Goal: Task Accomplishment & Management: Use online tool/utility

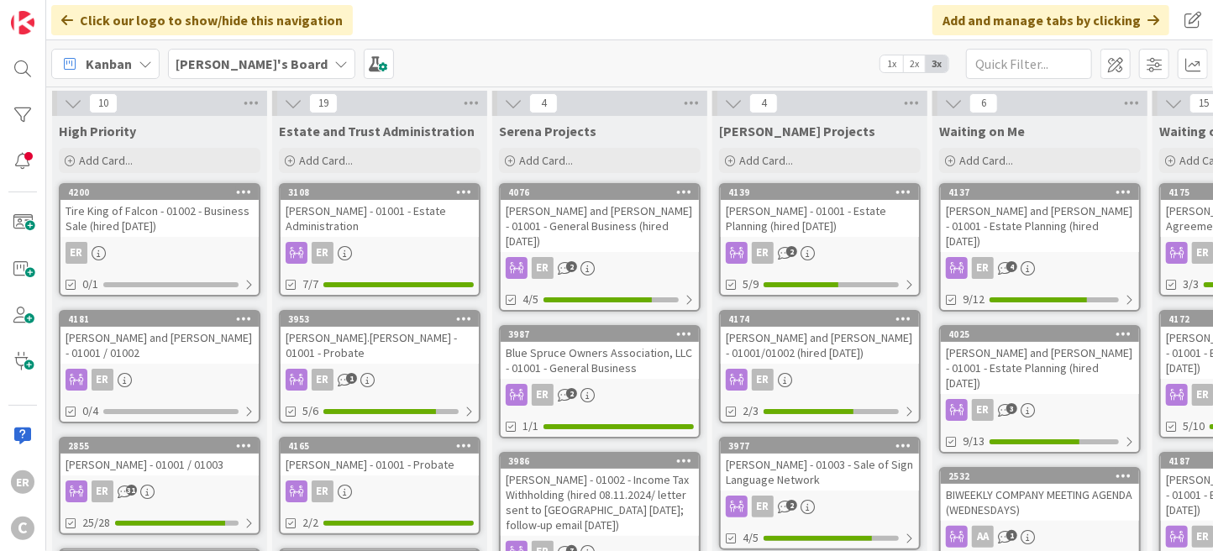
click at [173, 360] on div "[PERSON_NAME] and [PERSON_NAME] - 01001 / 01002" at bounding box center [159, 345] width 198 height 37
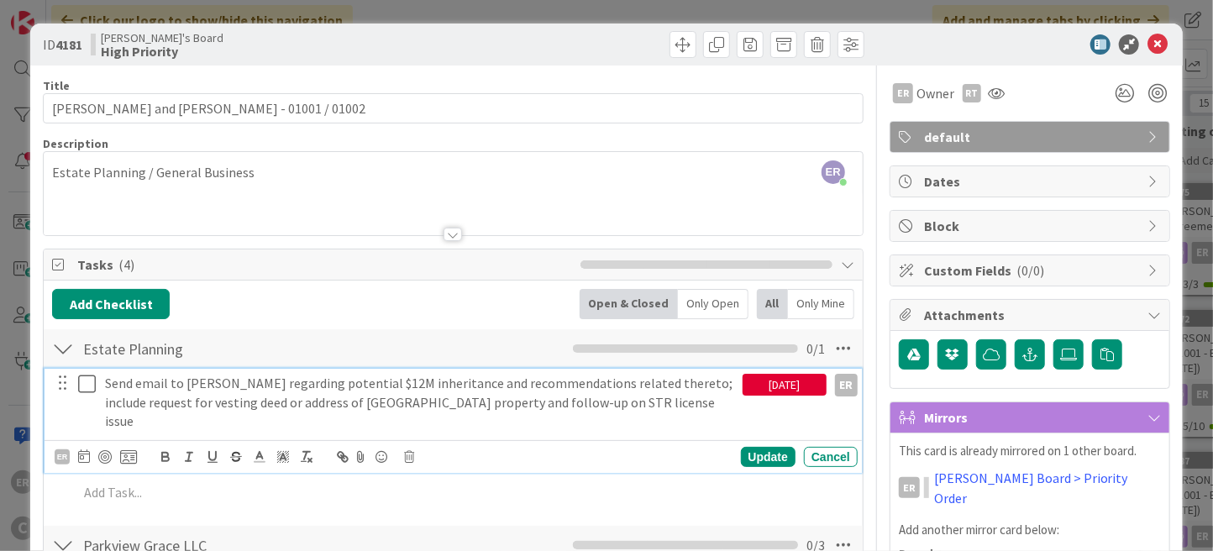
click at [81, 384] on icon at bounding box center [87, 384] width 18 height 20
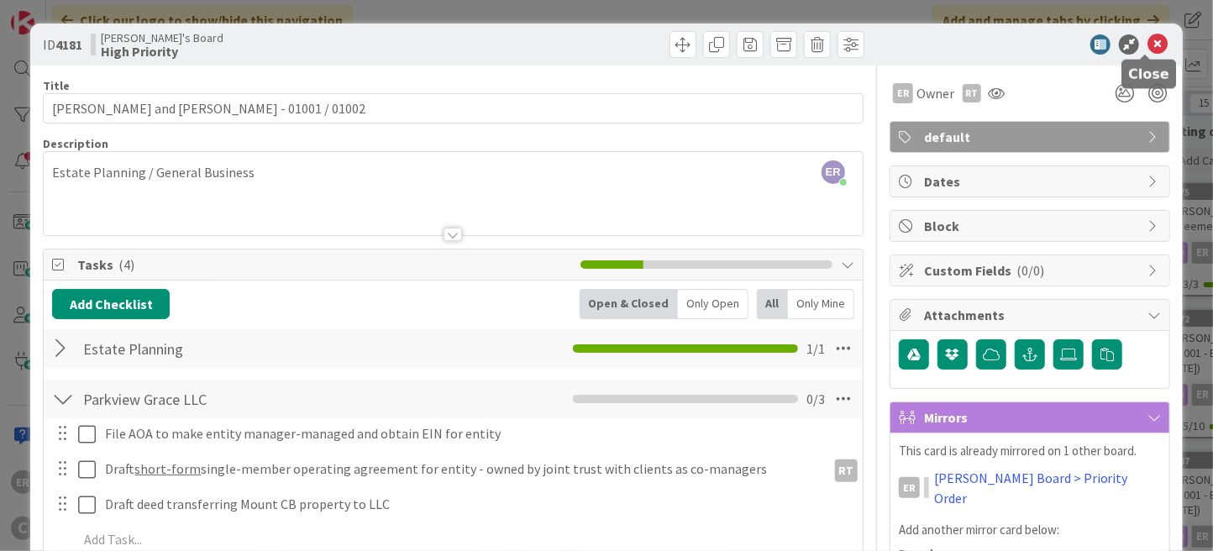
click at [1147, 50] on icon at bounding box center [1157, 44] width 20 height 20
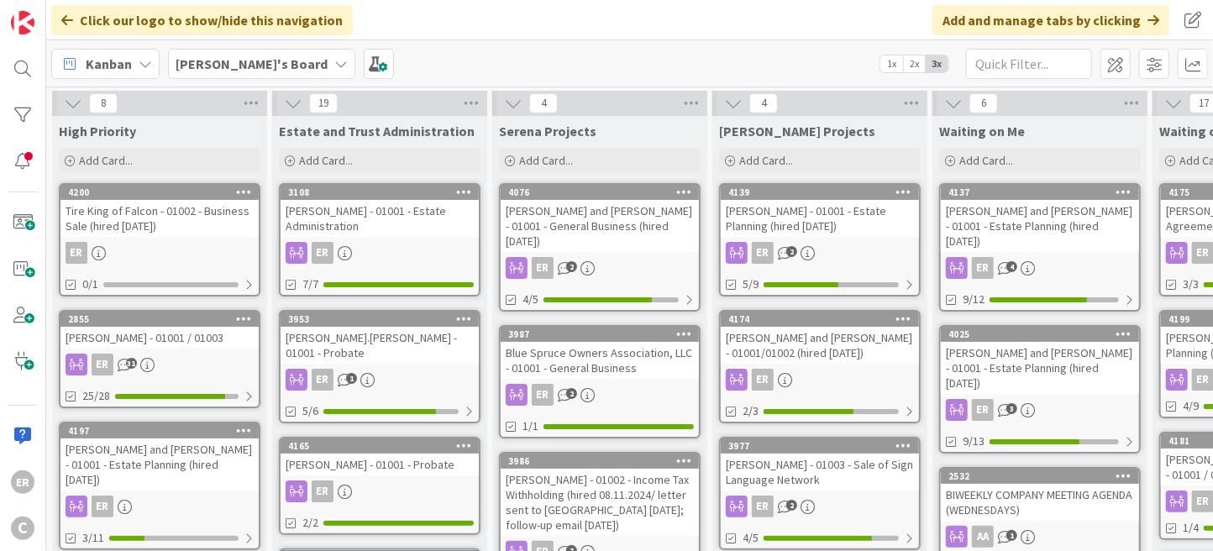
click at [224, 247] on div "ER" at bounding box center [159, 253] width 198 height 22
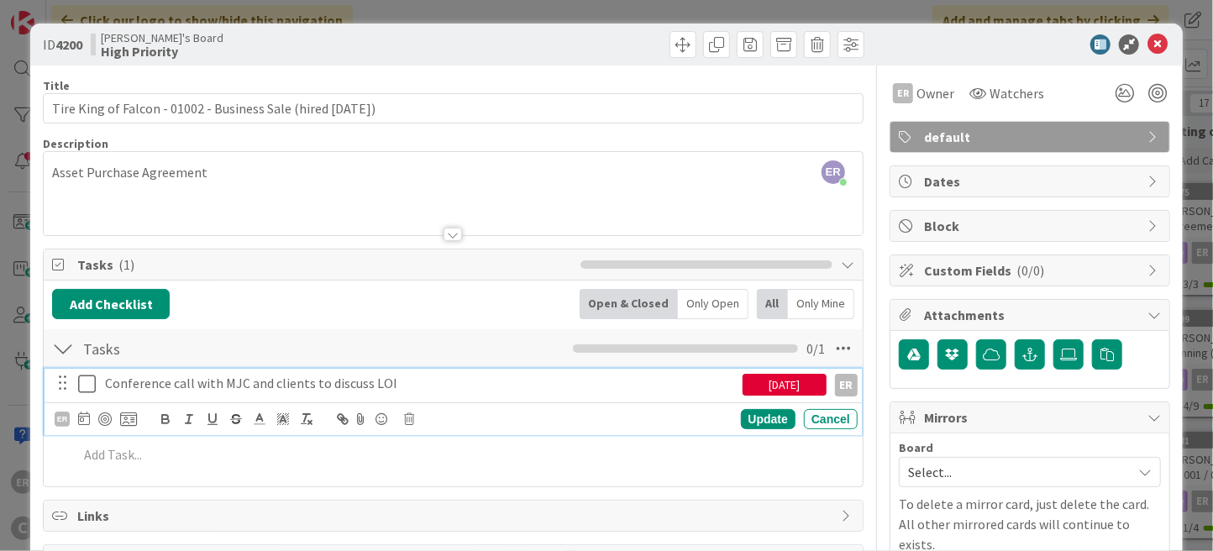
click at [87, 379] on icon at bounding box center [87, 384] width 18 height 20
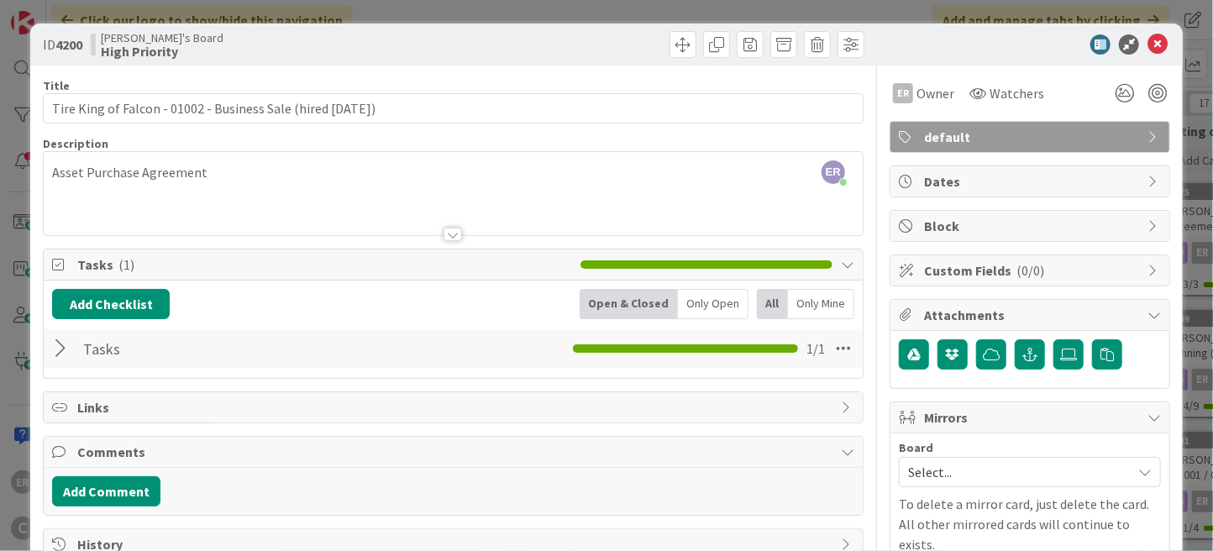
click at [64, 353] on div at bounding box center [63, 348] width 22 height 30
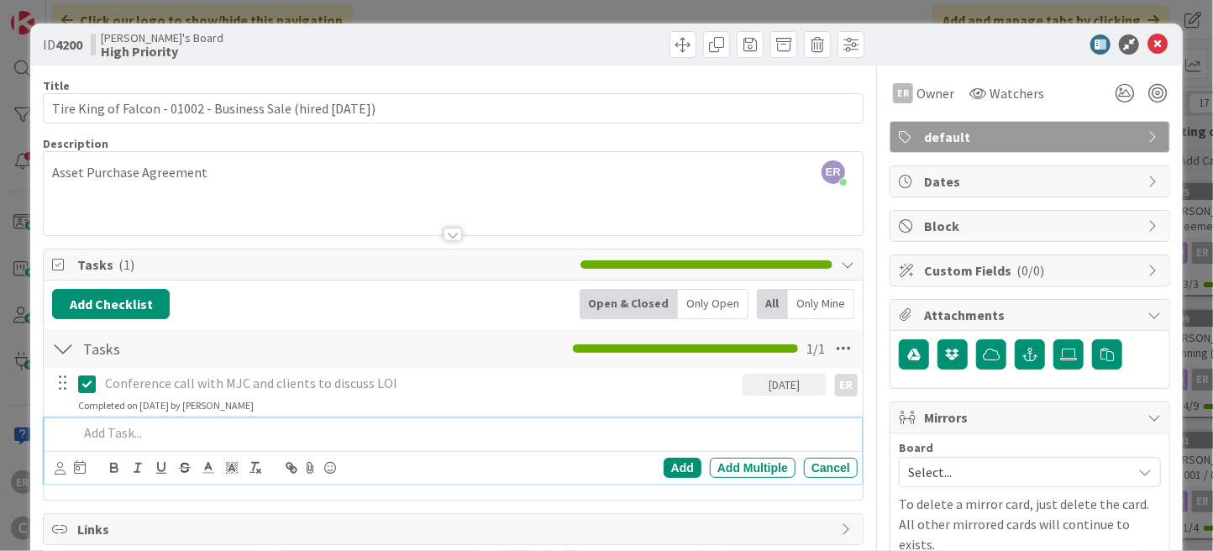
click at [150, 433] on p at bounding box center [464, 432] width 773 height 19
click at [63, 466] on icon at bounding box center [60, 468] width 11 height 13
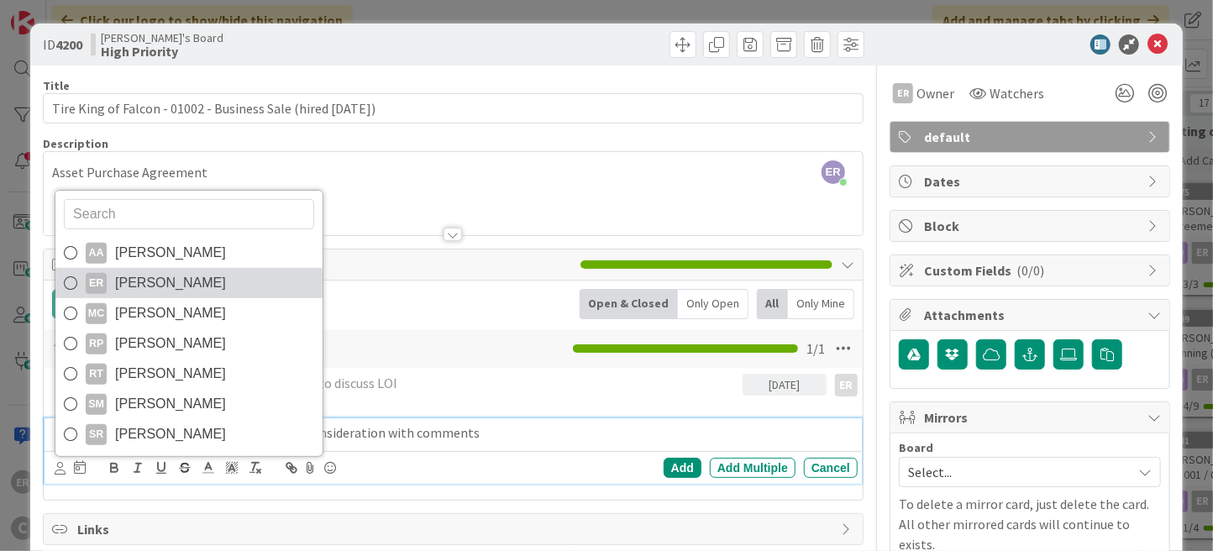
click at [129, 286] on span "[PERSON_NAME]" at bounding box center [170, 282] width 111 height 25
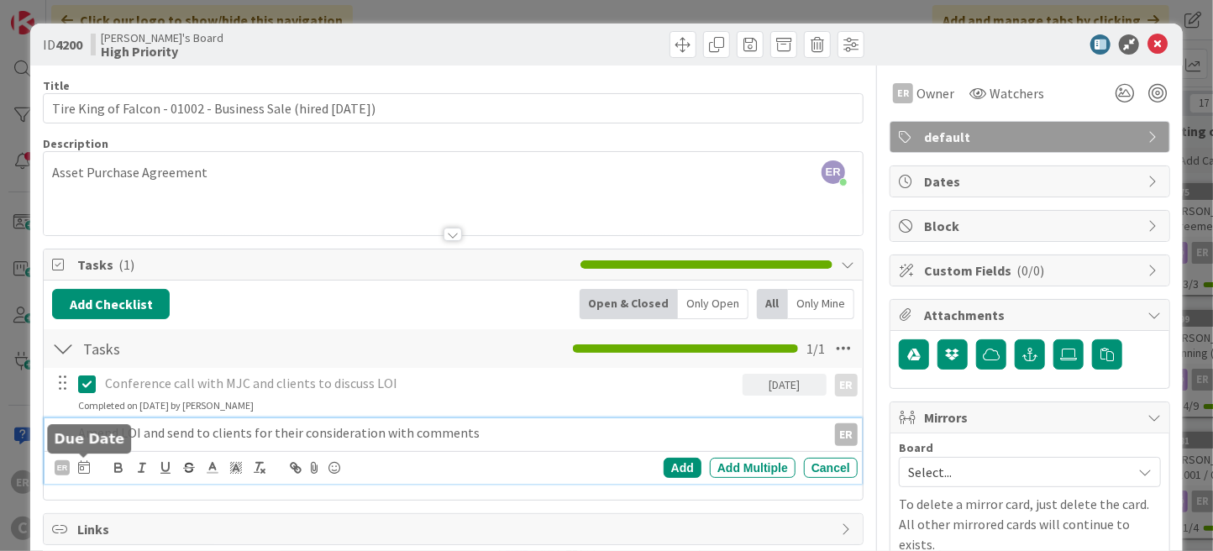
click at [81, 470] on icon at bounding box center [84, 466] width 12 height 13
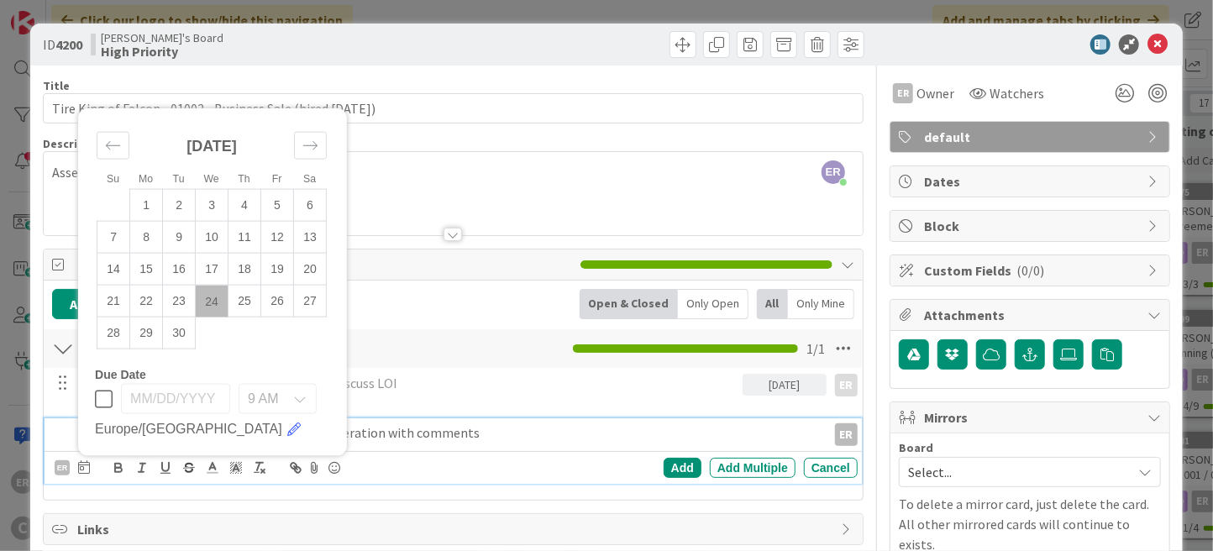
click at [212, 304] on td "24" at bounding box center [212, 302] width 33 height 32
type input "[DATE]"
click at [664, 472] on div "Add" at bounding box center [683, 468] width 38 height 20
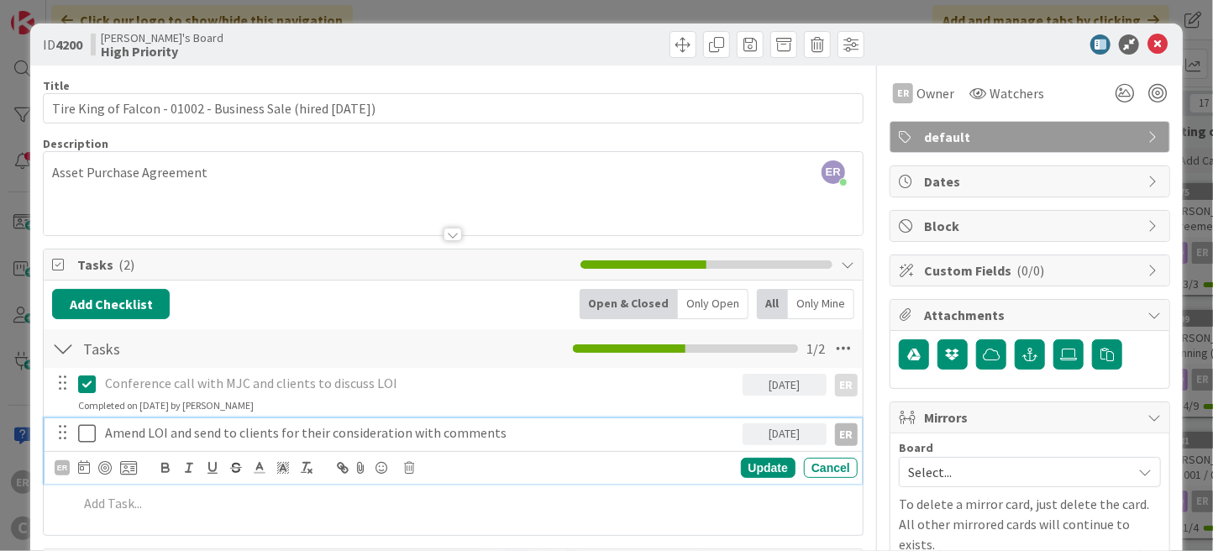
click at [90, 437] on icon at bounding box center [87, 433] width 18 height 20
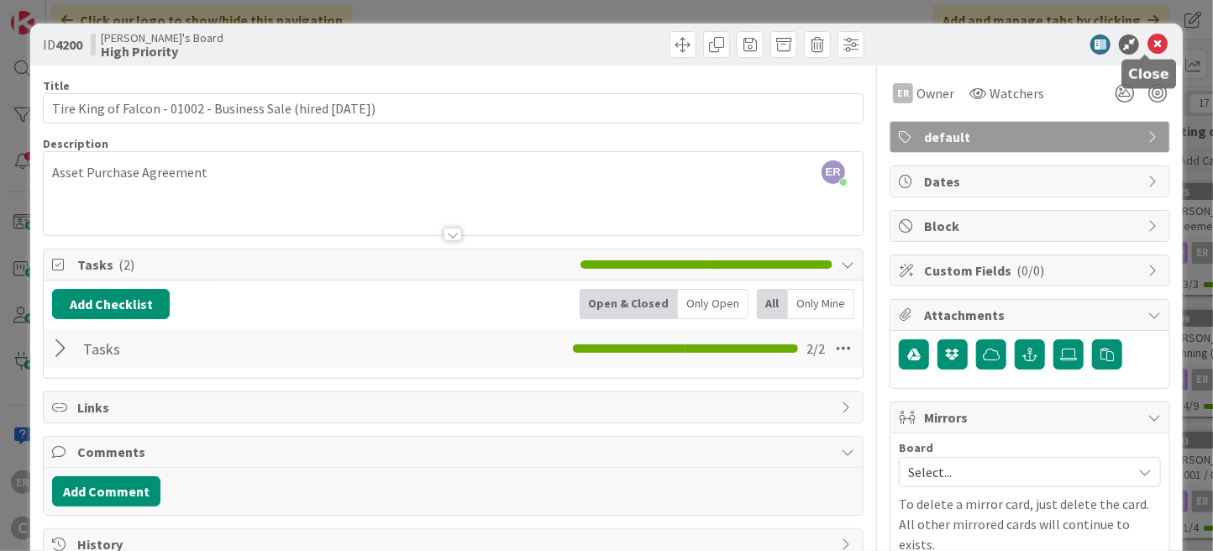
click at [1147, 47] on icon at bounding box center [1157, 44] width 20 height 20
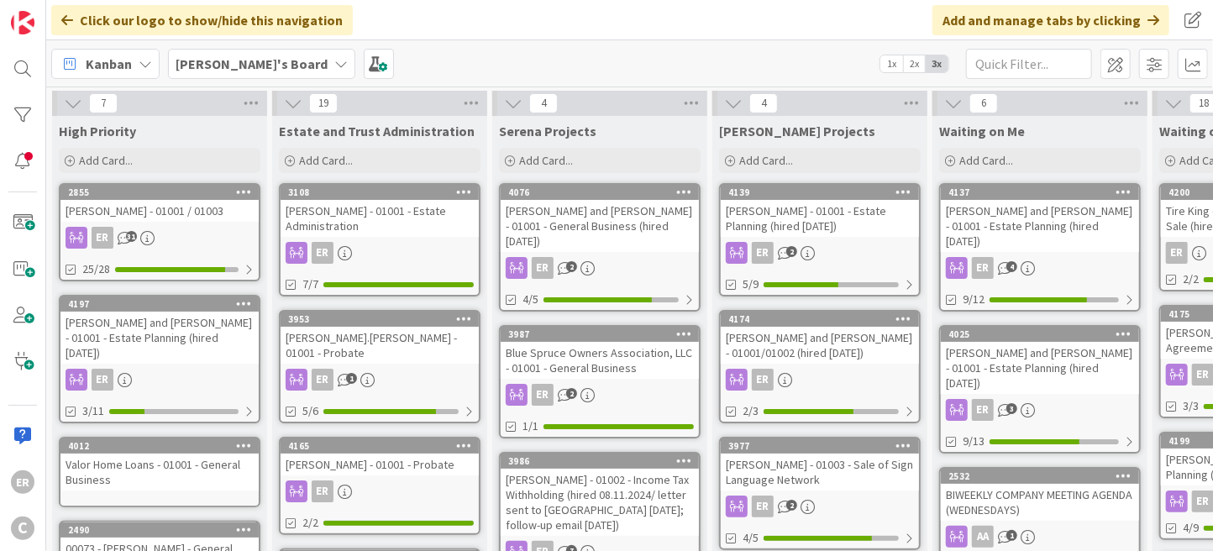
click at [236, 338] on div "[PERSON_NAME] and [PERSON_NAME] - 01001 - Estate Planning (hired [DATE])" at bounding box center [159, 338] width 198 height 52
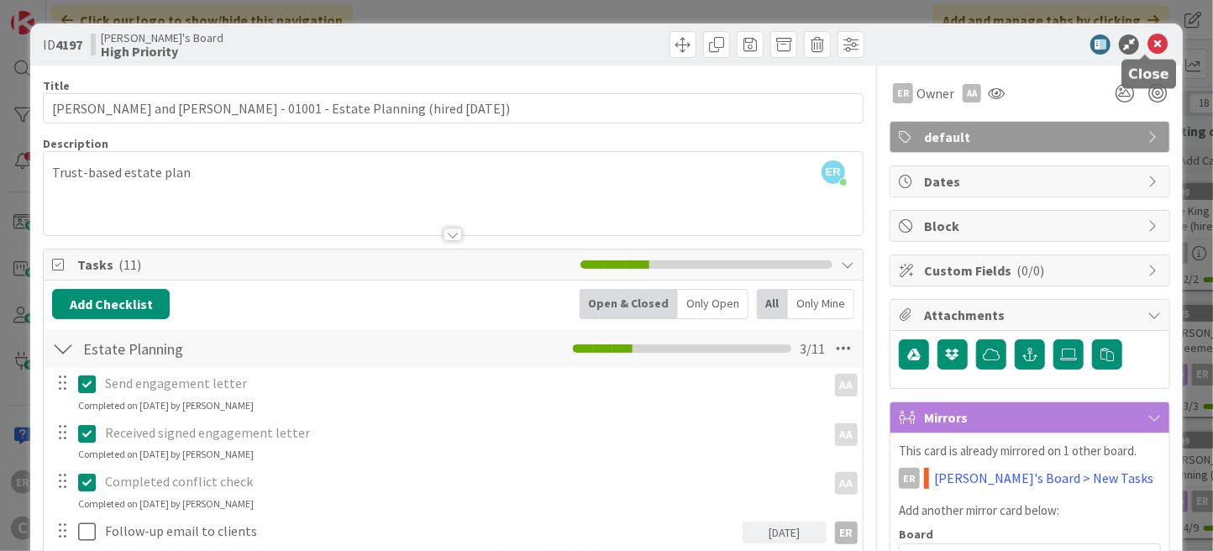
click at [1147, 46] on icon at bounding box center [1157, 44] width 20 height 20
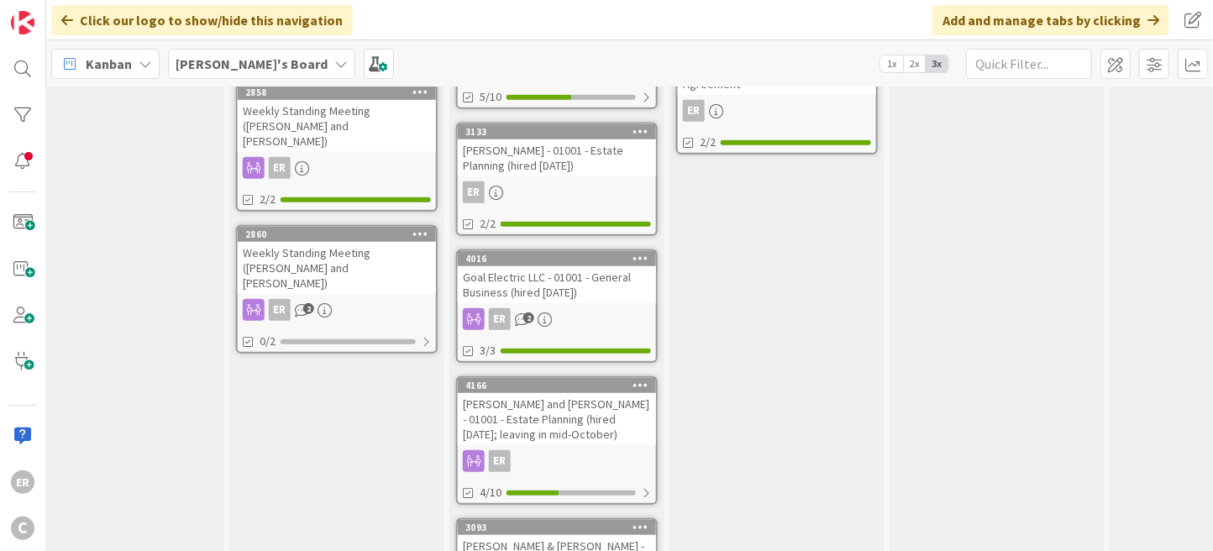
scroll to position [783, 703]
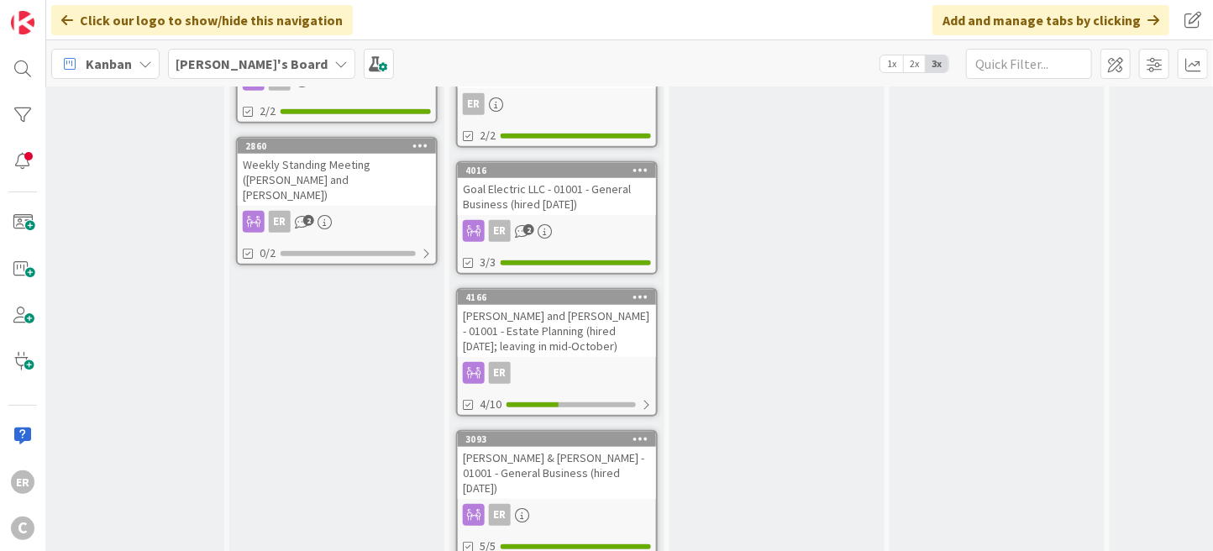
click at [607, 325] on div "[PERSON_NAME] and [PERSON_NAME] - 01001 - Estate Planning (hired [DATE]; leavin…" at bounding box center [557, 331] width 198 height 52
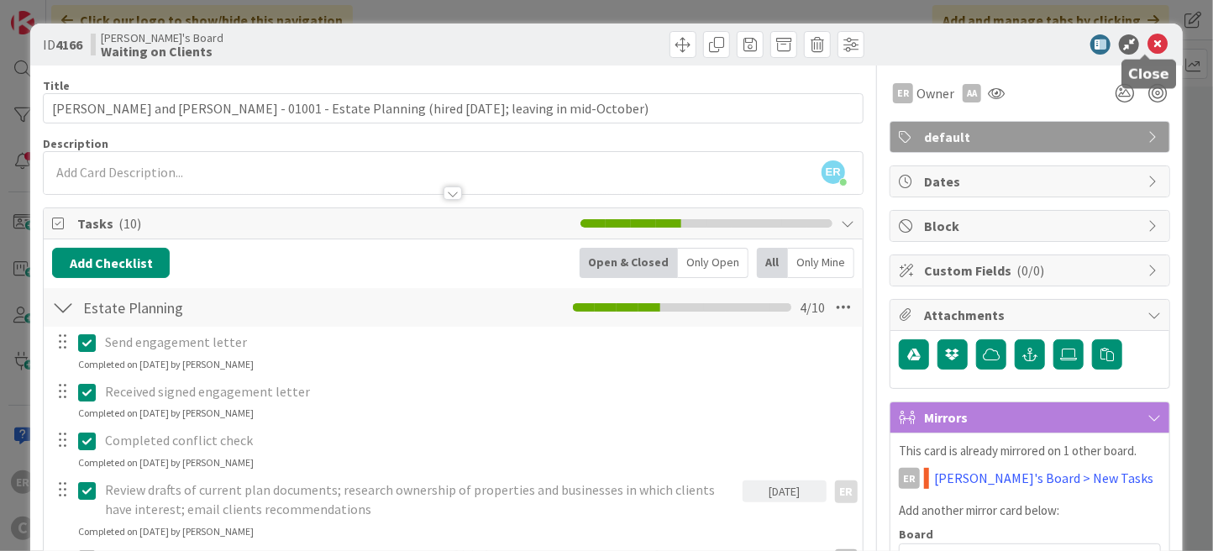
click at [1152, 43] on icon at bounding box center [1157, 44] width 20 height 20
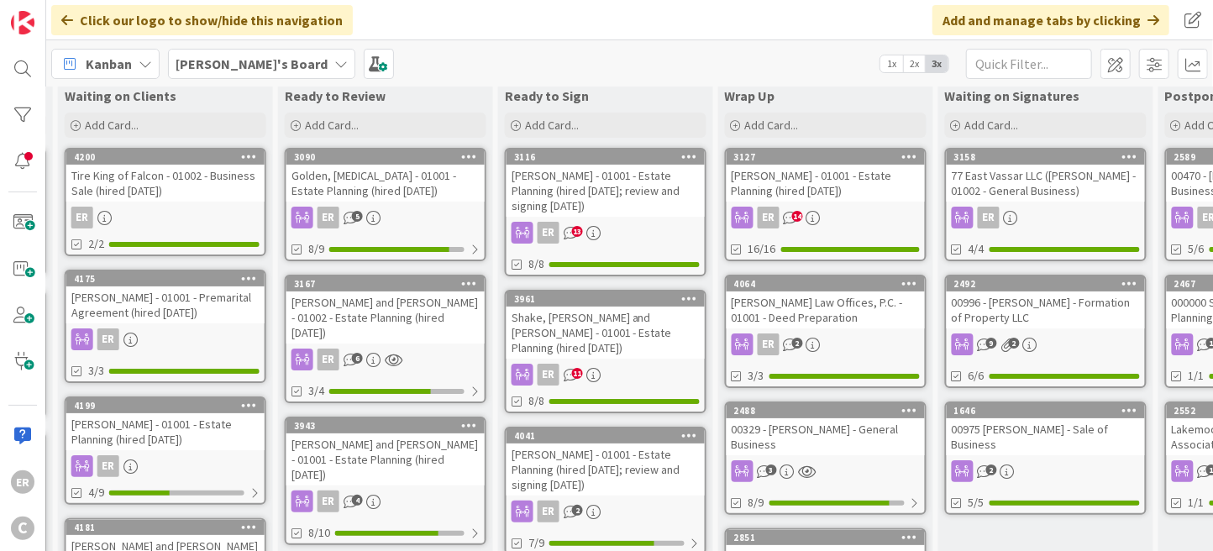
scroll to position [0, 1095]
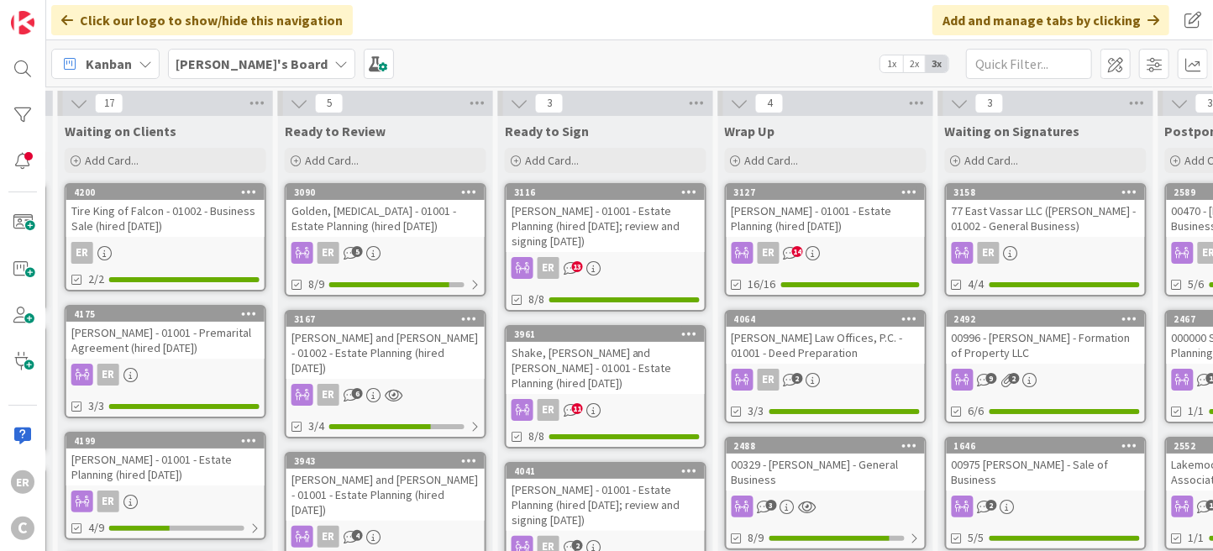
click at [618, 378] on link "3961 Shake, [PERSON_NAME] and [PERSON_NAME] - 01001 - Estate Planning (hired [D…" at bounding box center [606, 386] width 202 height 123
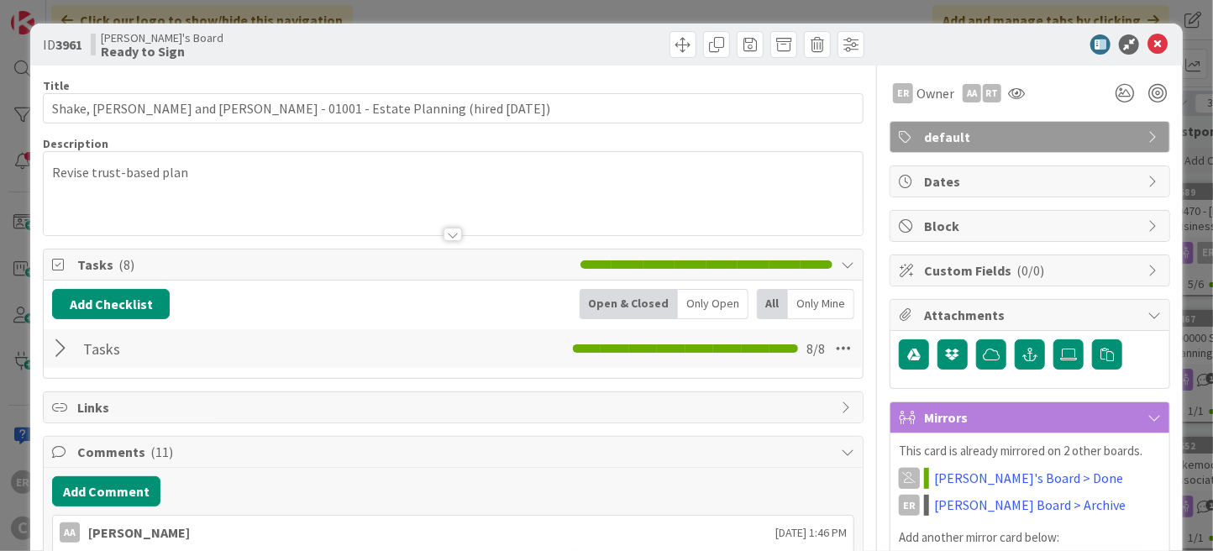
scroll to position [168, 0]
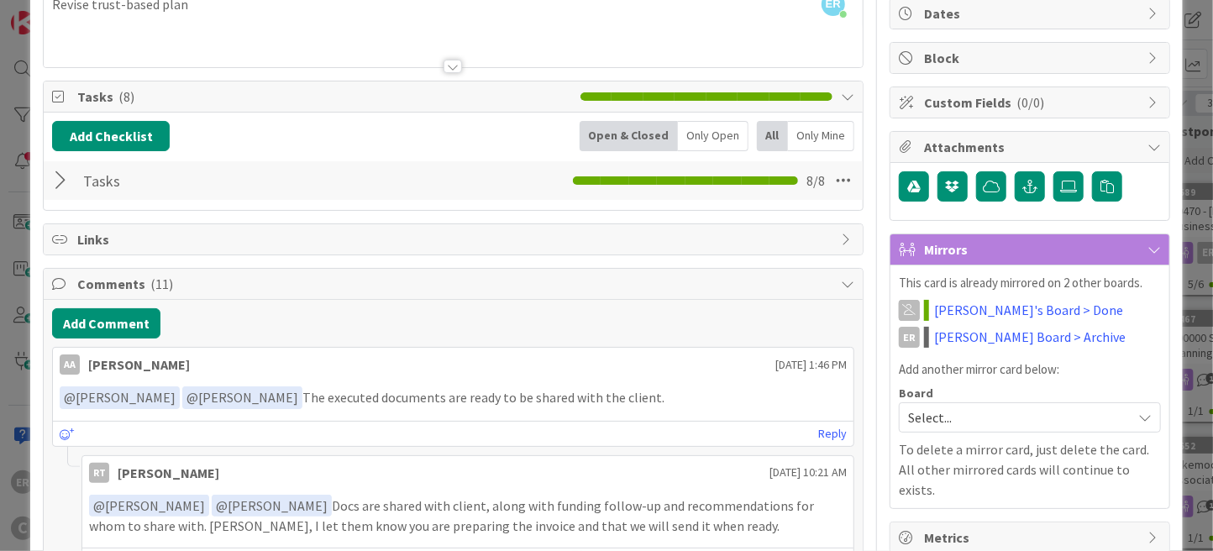
click at [60, 183] on div at bounding box center [63, 180] width 22 height 30
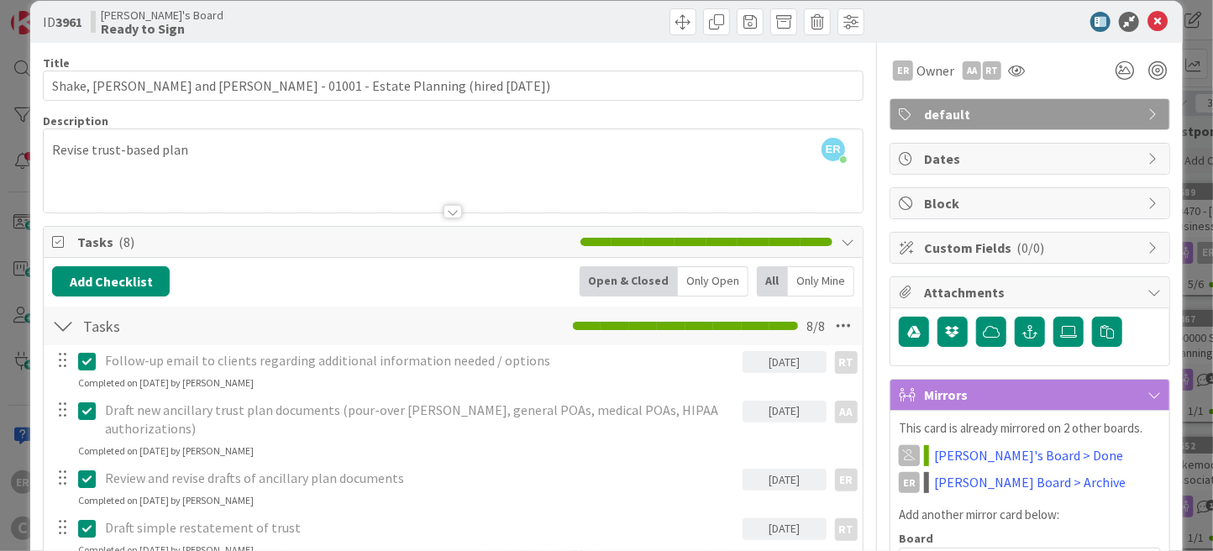
scroll to position [0, 0]
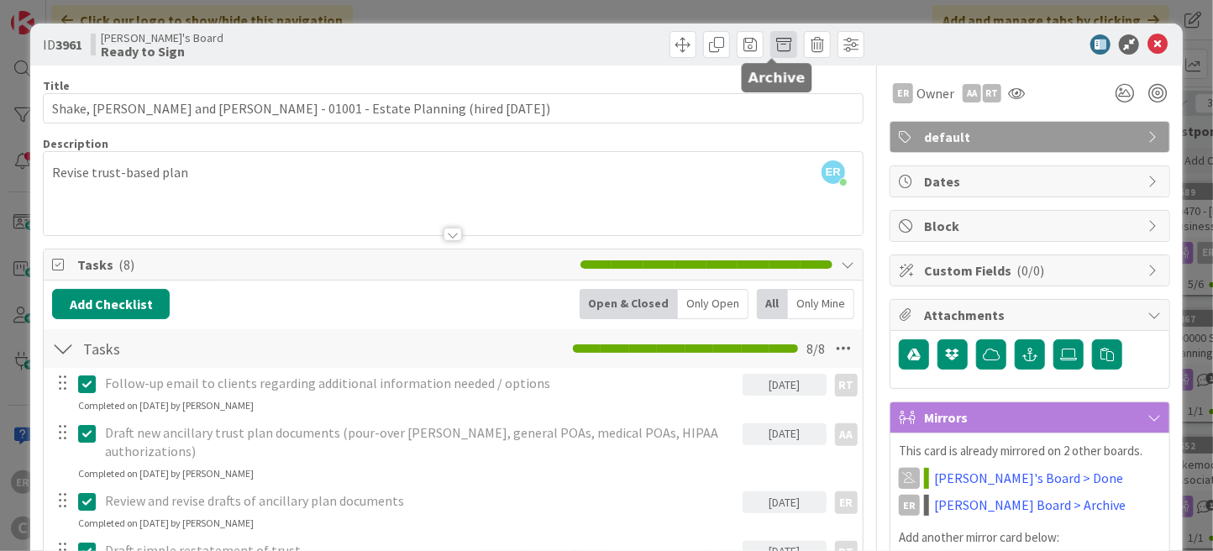
click at [774, 45] on span at bounding box center [783, 44] width 27 height 27
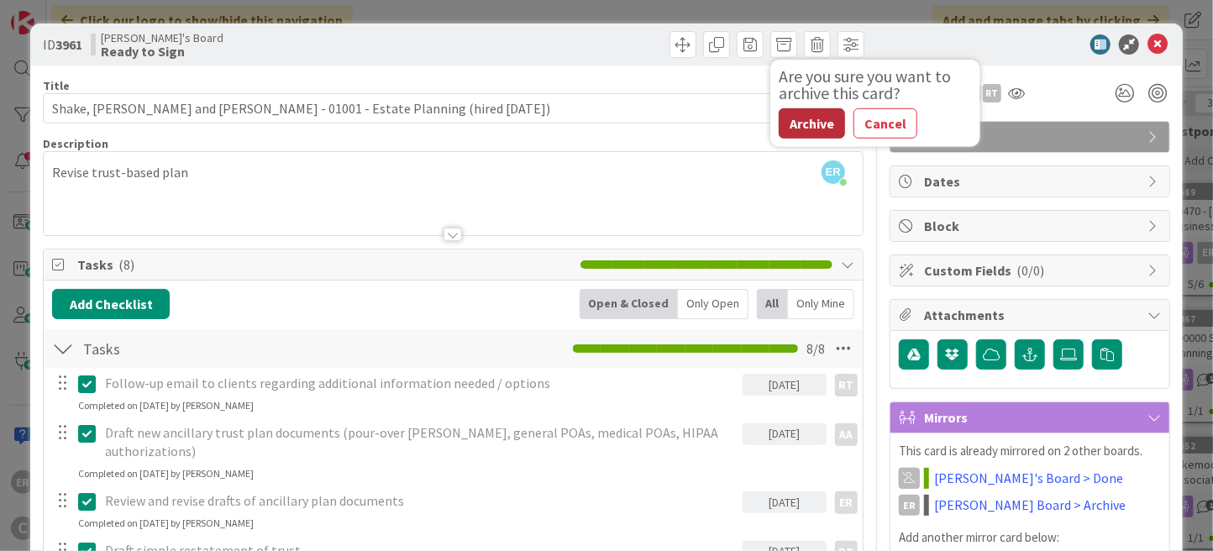
click at [794, 129] on button "Archive" at bounding box center [812, 123] width 66 height 30
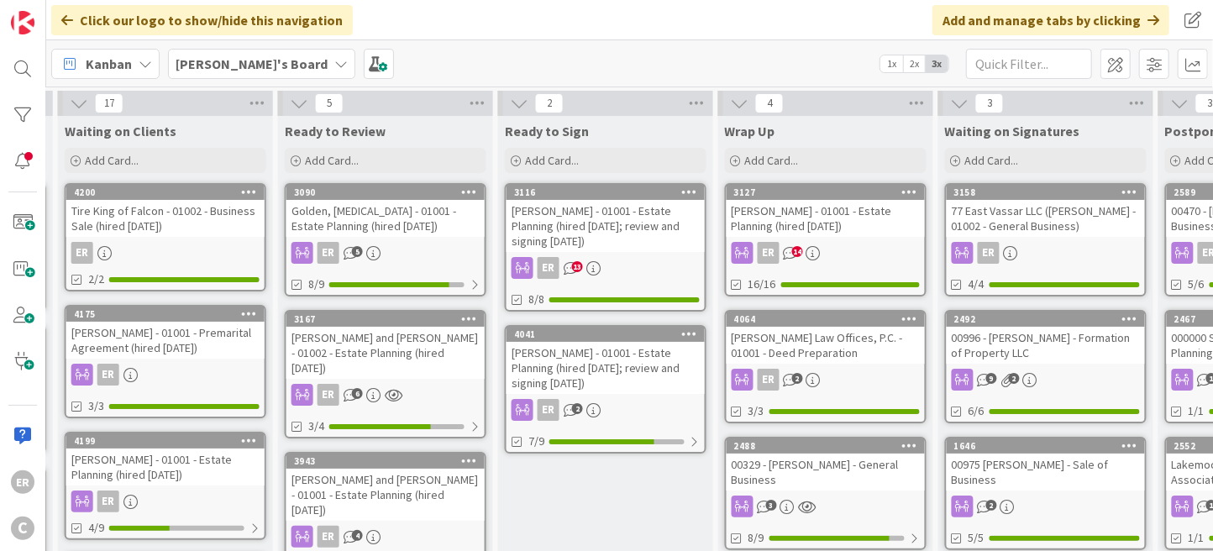
click at [624, 230] on div "[PERSON_NAME] - 01001 - Estate Planning (hired [DATE]; review and signing [DATE…" at bounding box center [606, 226] width 198 height 52
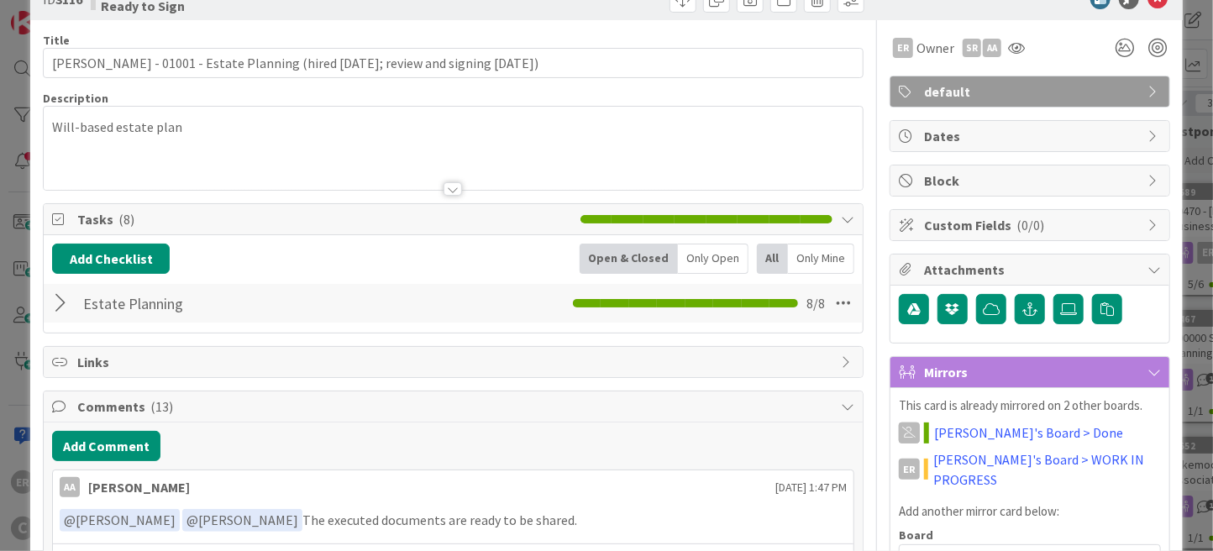
scroll to position [84, 0]
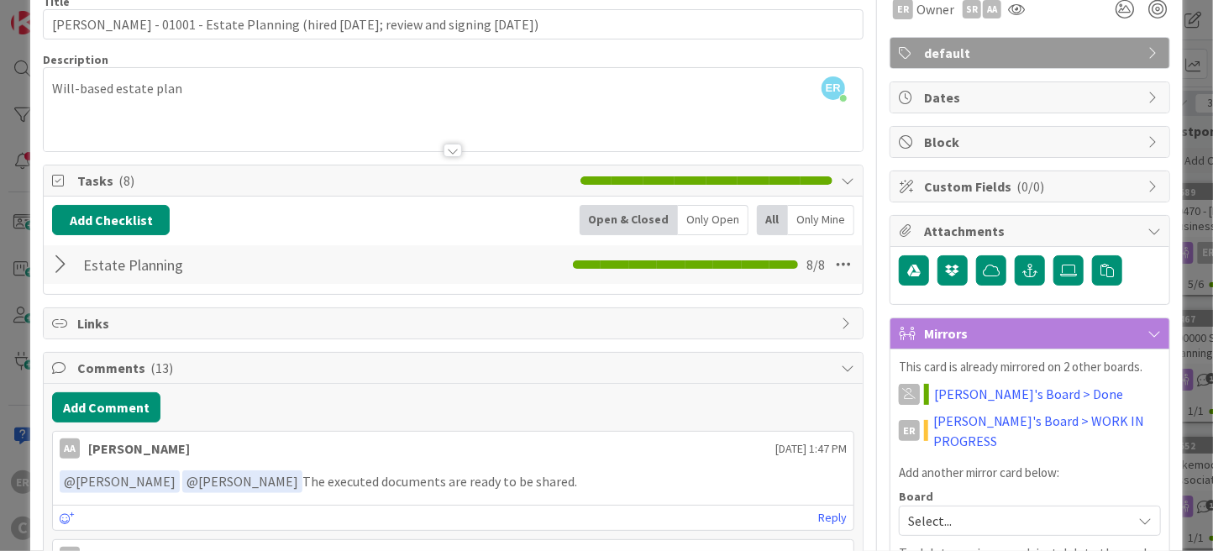
click at [65, 262] on div at bounding box center [63, 264] width 22 height 30
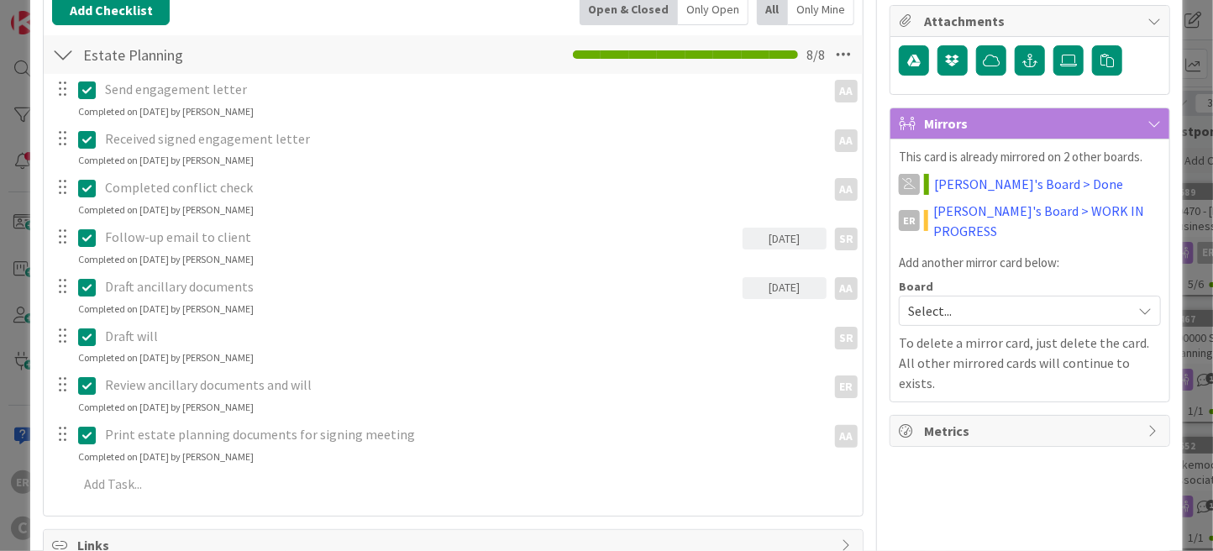
scroll to position [336, 0]
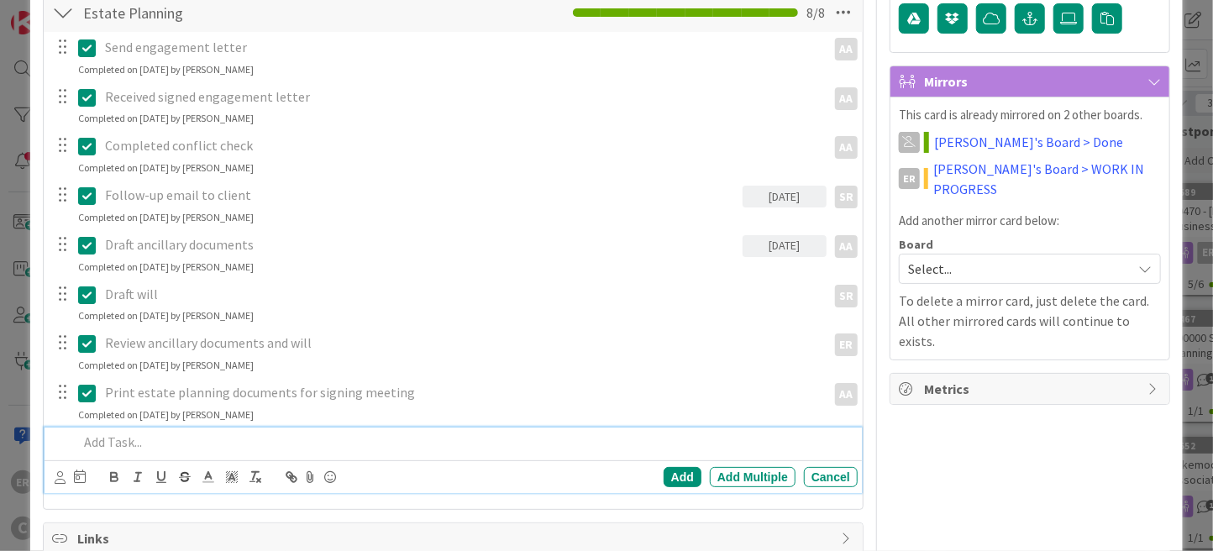
click at [241, 439] on p at bounding box center [464, 442] width 773 height 19
click at [62, 480] on icon at bounding box center [60, 477] width 11 height 13
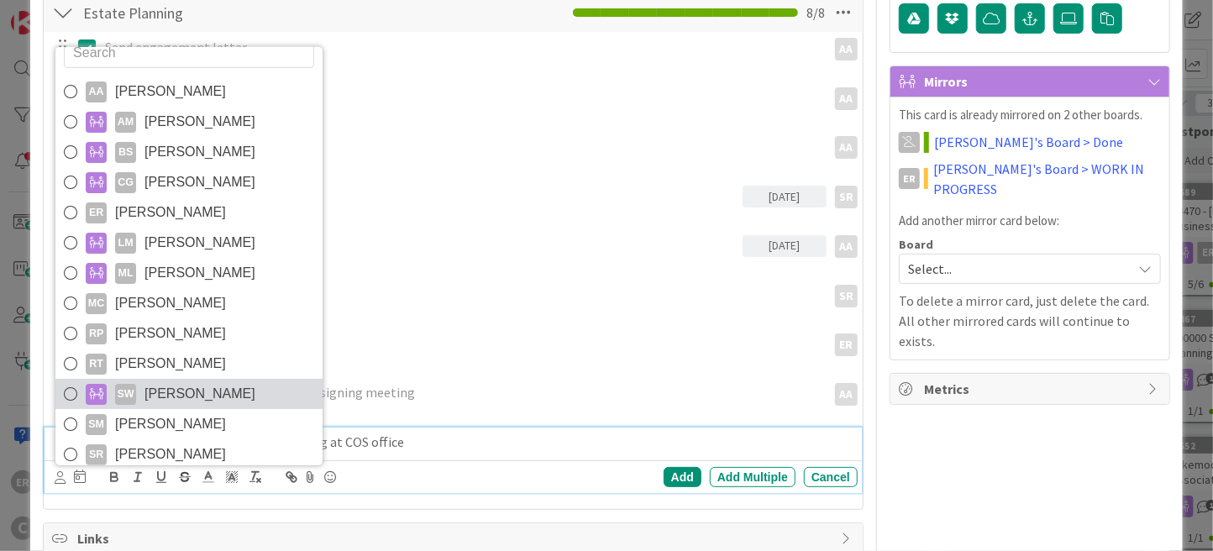
scroll to position [28, 0]
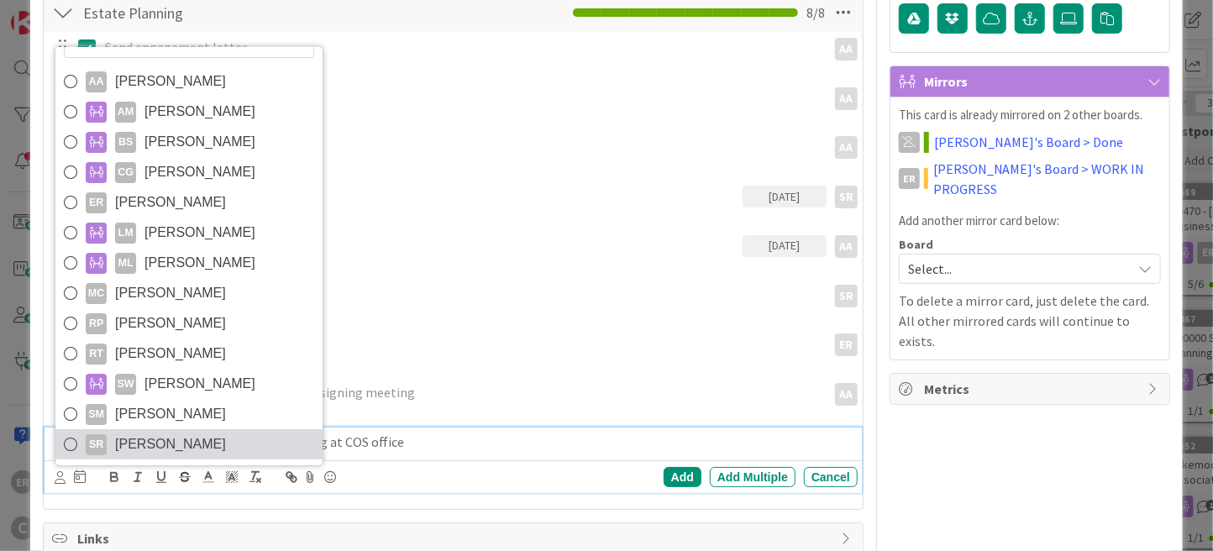
click at [171, 449] on span "[PERSON_NAME]" at bounding box center [170, 444] width 111 height 25
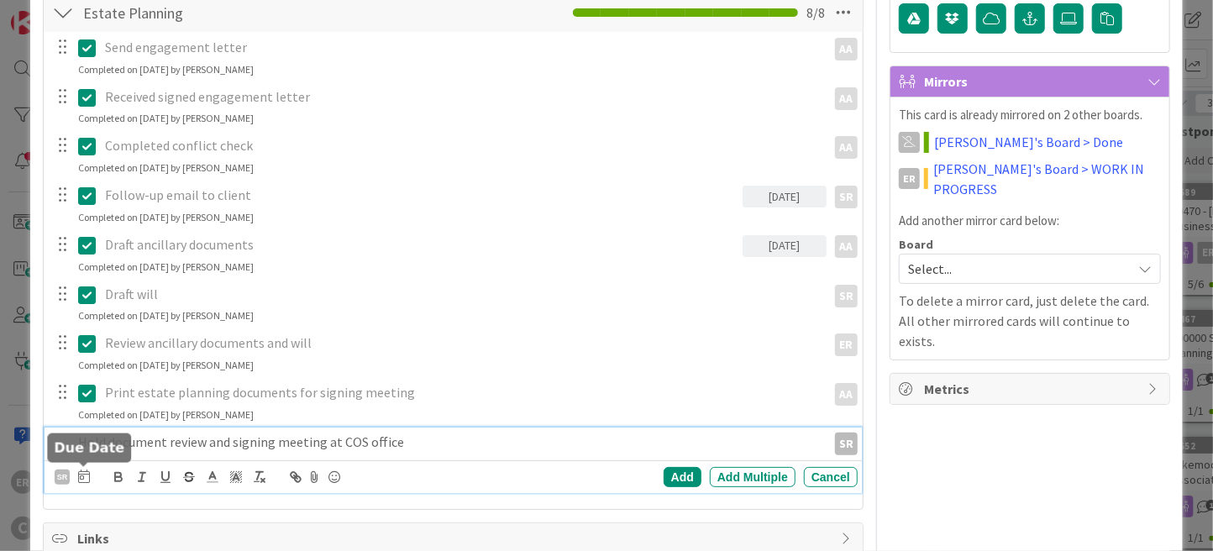
click at [84, 470] on icon at bounding box center [84, 476] width 12 height 13
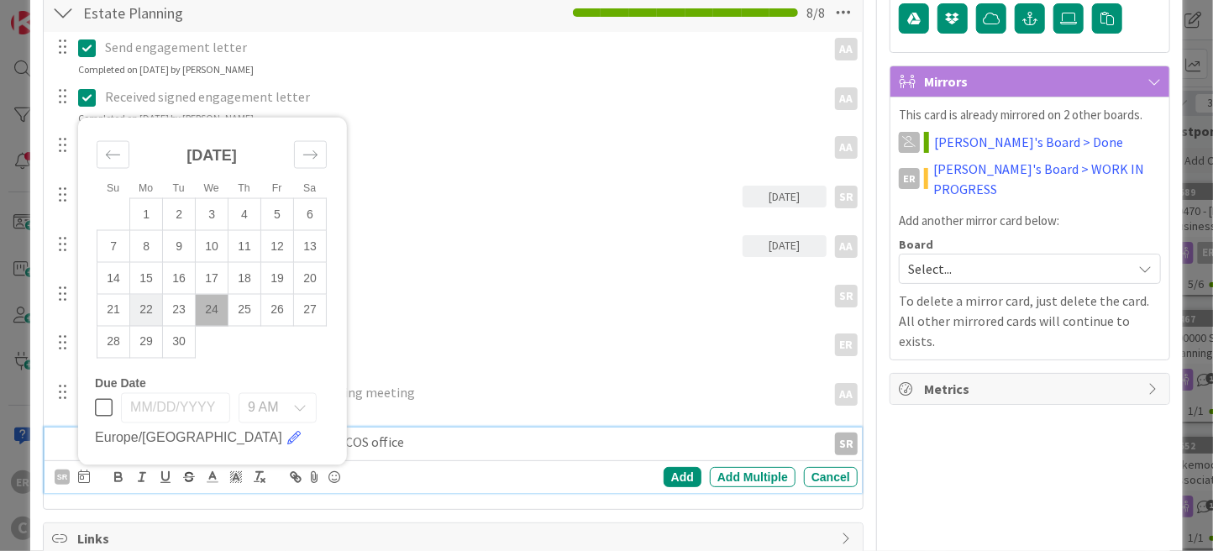
click at [140, 310] on td "22" at bounding box center [146, 311] width 33 height 32
type input "[DATE]"
click at [664, 474] on div "Add" at bounding box center [683, 477] width 38 height 20
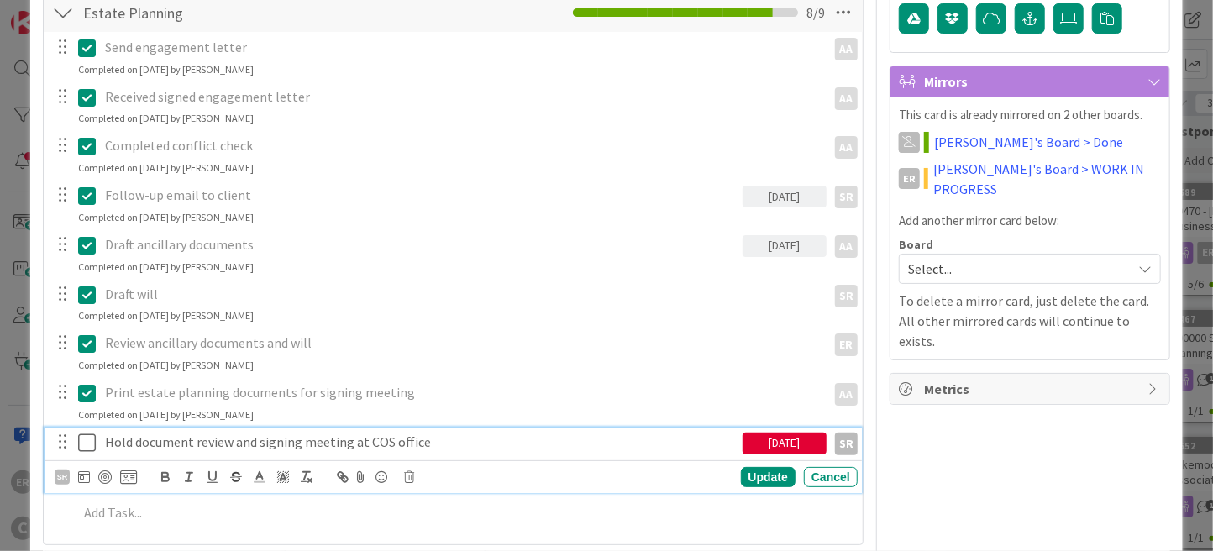
click at [91, 442] on icon at bounding box center [87, 443] width 18 height 20
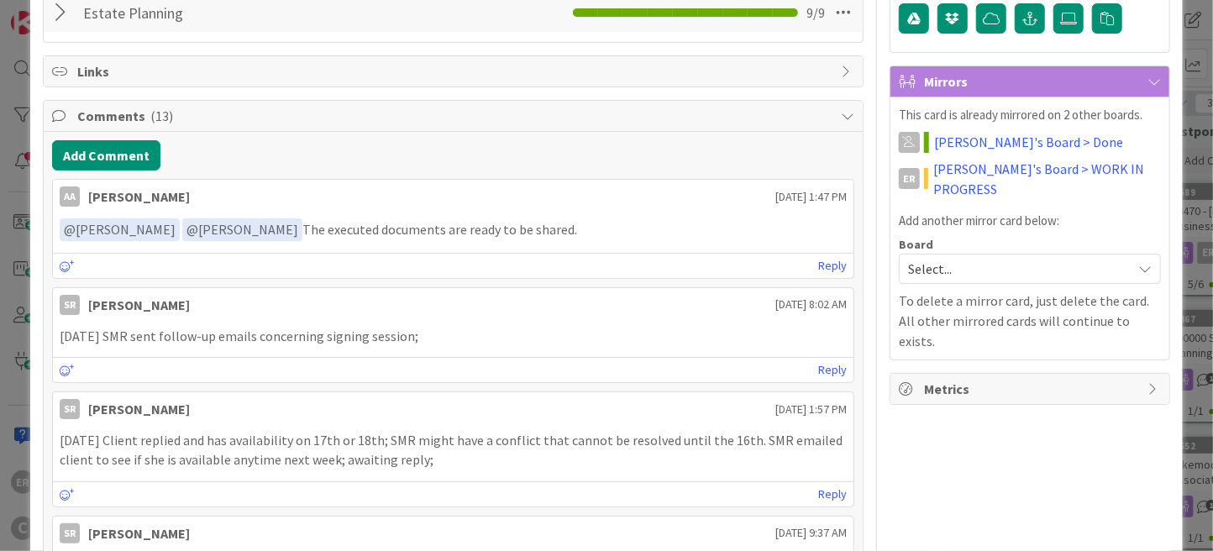
scroll to position [0, 0]
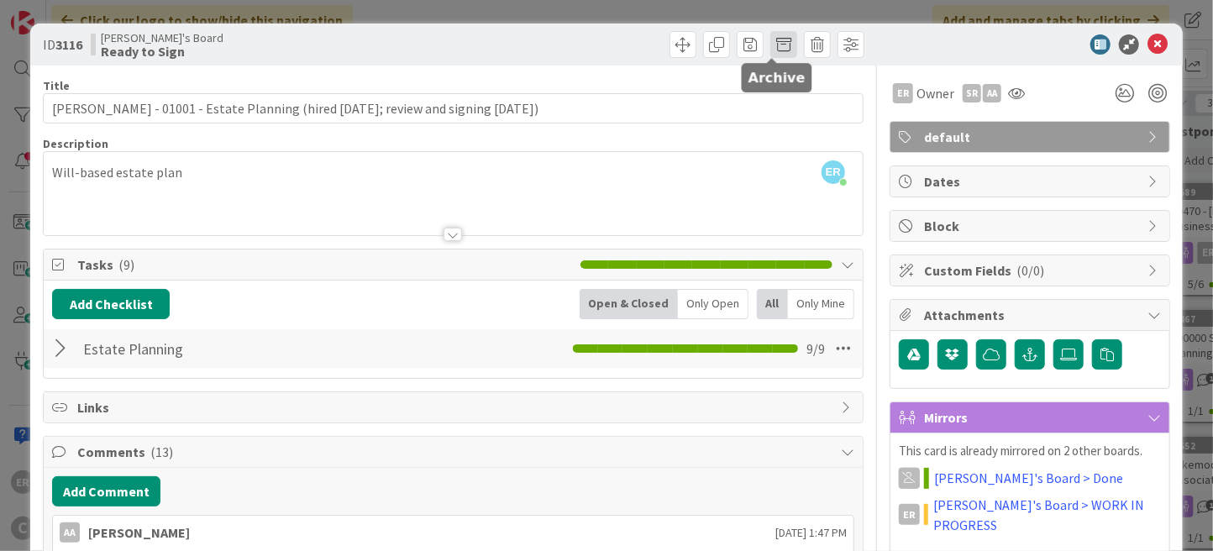
click at [772, 49] on span at bounding box center [783, 44] width 27 height 27
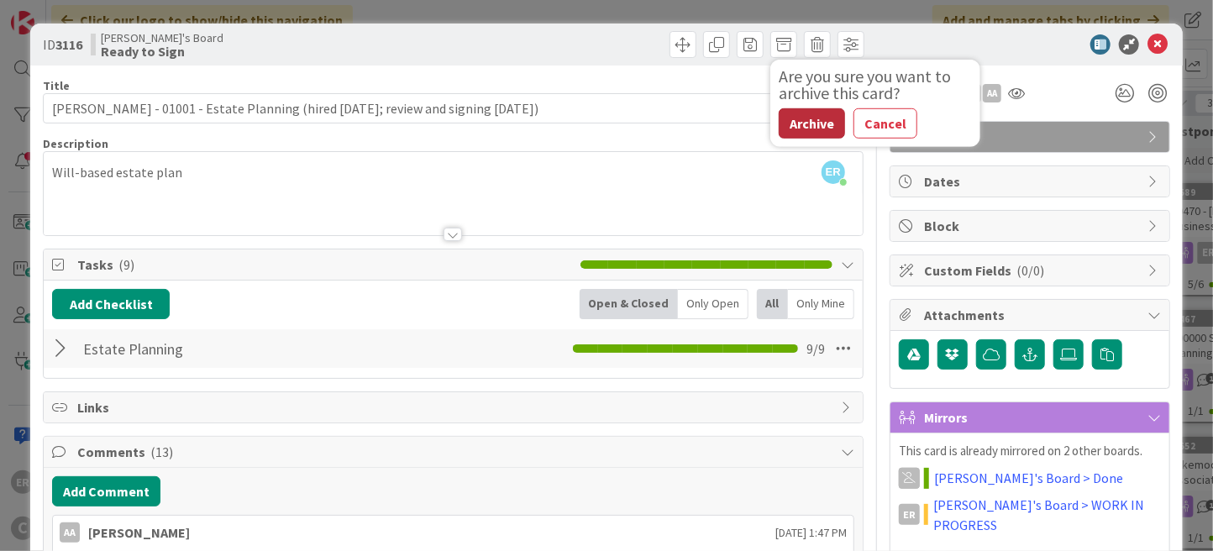
click at [791, 123] on button "Archive" at bounding box center [812, 123] width 66 height 30
